Goal: Task Accomplishment & Management: Complete application form

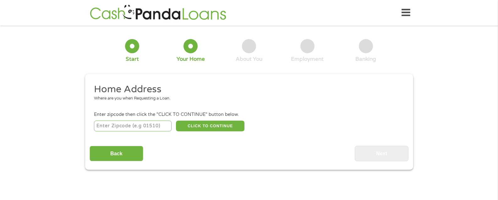
click at [147, 125] on input "number" at bounding box center [133, 125] width 78 height 11
type input "24219"
click at [197, 125] on button "CLICK TO CONTINUE" at bounding box center [210, 125] width 69 height 11
type input "24219"
type input "Big Stone Gap"
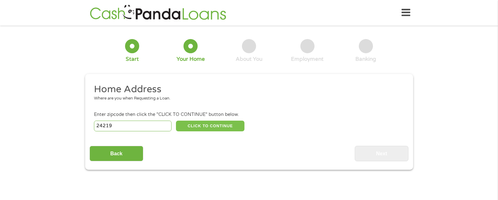
select select "[US_STATE]"
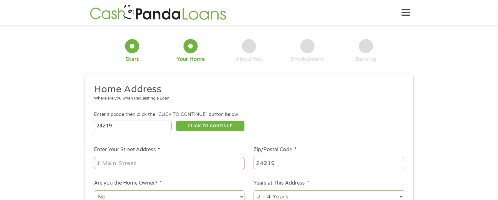
click at [163, 164] on input "Enter Your Street Address *" at bounding box center [169, 163] width 151 height 12
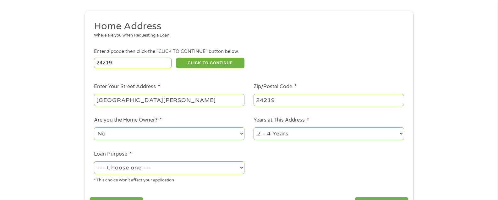
scroll to position [94, 0]
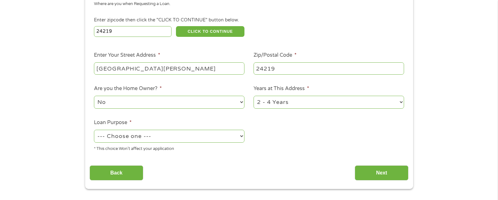
type input "[GEOGRAPHIC_DATA][PERSON_NAME]"
click at [173, 104] on select "No Yes" at bounding box center [169, 102] width 151 height 13
select select "yes"
click at [94, 96] on select "No Yes" at bounding box center [169, 102] width 151 height 13
click at [165, 137] on select "--- Choose one --- Pay Bills Debt Consolidation Home Improvement Major Purchase…" at bounding box center [169, 135] width 151 height 13
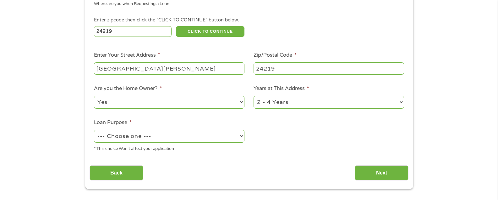
select select "shorttermcash"
click at [94, 129] on select "--- Choose one --- Pay Bills Debt Consolidation Home Improvement Major Purchase…" at bounding box center [169, 135] width 151 height 13
click at [375, 173] on input "Next" at bounding box center [382, 172] width 54 height 15
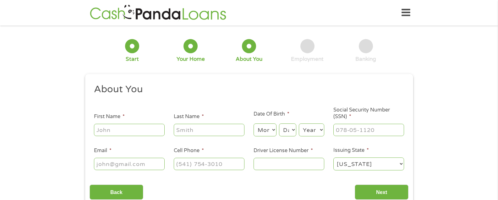
scroll to position [3, 3]
click at [127, 127] on input "First Name *" at bounding box center [129, 130] width 71 height 12
type input "[PERSON_NAME]"
select select "5"
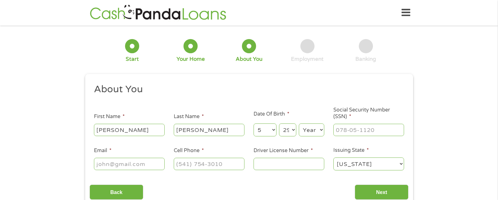
select select "28"
select select "1987"
type input "[PHONE_NUMBER]_"
type input "[EMAIL_ADDRESS][DOMAIN_NAME]"
type input "[PHONE_NUMBER]"
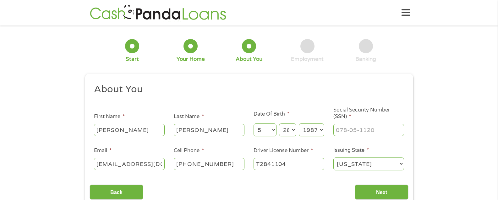
type input "T2841104"
click at [400, 189] on input "Next" at bounding box center [382, 191] width 54 height 15
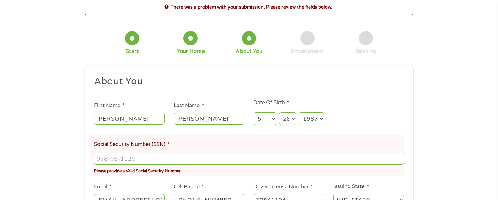
scroll to position [63, 0]
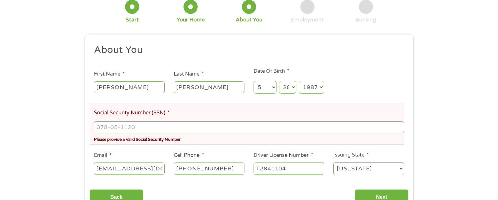
click at [161, 121] on div at bounding box center [249, 127] width 310 height 14
click at [162, 132] on input "___-__-____" at bounding box center [249, 127] width 310 height 12
type input "228-55-0233"
click at [376, 195] on input "Next" at bounding box center [382, 196] width 54 height 15
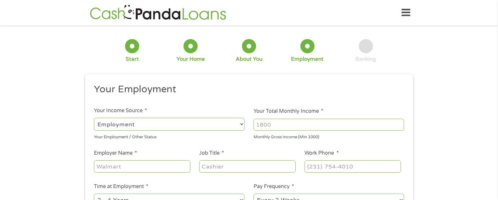
click at [166, 118] on select "--- Choose one --- Employment [DEMOGRAPHIC_DATA] Benefits" at bounding box center [169, 124] width 151 height 13
drag, startPoint x: 281, startPoint y: 121, endPoint x: 211, endPoint y: 128, distance: 70.1
click at [211, 128] on ul "Your Employment Your Income Source * --- Choose one --- Employment [DEMOGRAPHIC…" at bounding box center [249, 164] width 319 height 163
type input "2100"
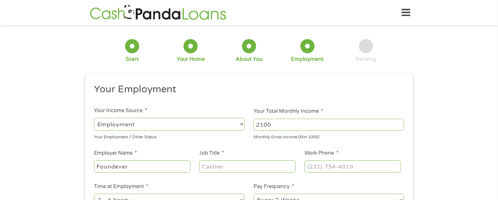
type input "Foundever"
type input "Data Labeler"
type input "[PHONE_NUMBER]"
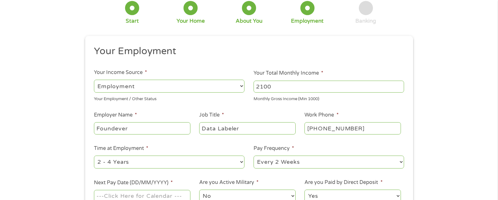
scroll to position [101, 0]
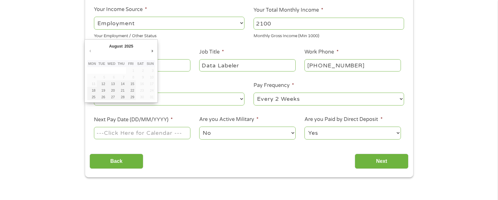
click at [168, 133] on input "Next Pay Date (DD/MM/YYYY) *" at bounding box center [142, 133] width 96 height 12
click at [151, 135] on input "[DATE]" at bounding box center [142, 133] width 96 height 12
type input "[DATE]"
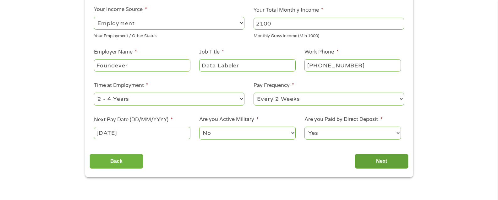
click at [398, 162] on input "Next" at bounding box center [382, 160] width 54 height 15
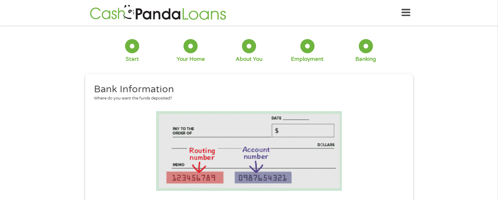
scroll to position [126, 0]
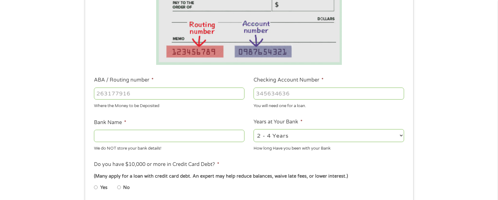
click at [181, 131] on input "Bank Name *" at bounding box center [169, 135] width 151 height 12
type input "Chime"
click at [139, 91] on input "ABA / Routing number *" at bounding box center [169, 93] width 151 height 12
type input "031101279"
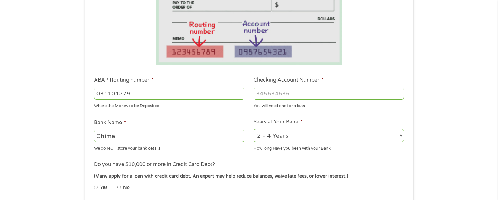
type input "THE BANCORP BANK"
type input "031101279"
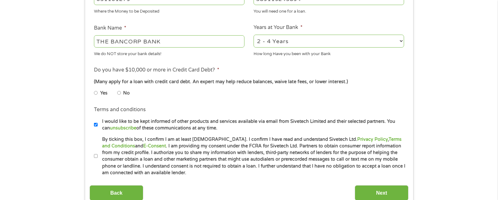
type input "389119243894"
click at [118, 91] on input "No" at bounding box center [119, 93] width 4 height 10
radio input "true"
click at [92, 151] on li "Terms and conditions * By ticking this box, I confirm I am at least [DEMOGRAPHI…" at bounding box center [249, 156] width 319 height 40
click at [94, 155] on input "By ticking this box, I confirm I am at least [DEMOGRAPHIC_DATA]. I confirm I ha…" at bounding box center [96, 156] width 4 height 10
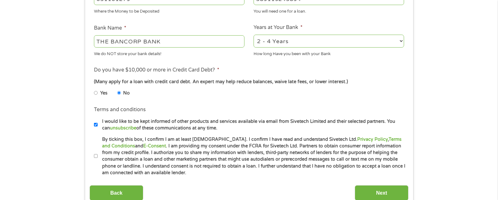
checkbox input "true"
click at [373, 190] on input "Next" at bounding box center [382, 192] width 54 height 15
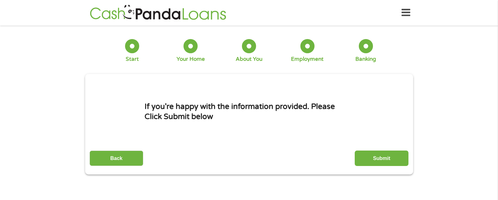
scroll to position [3, 3]
click at [377, 153] on input "Submit" at bounding box center [382, 157] width 54 height 15
